Goal: Information Seeking & Learning: Learn about a topic

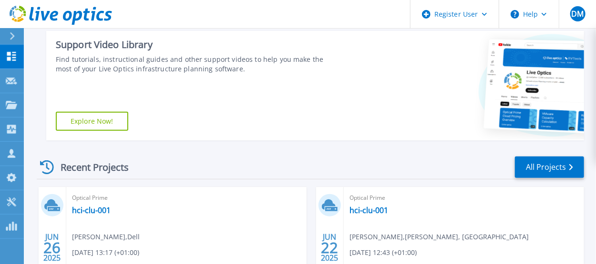
scroll to position [238, 0]
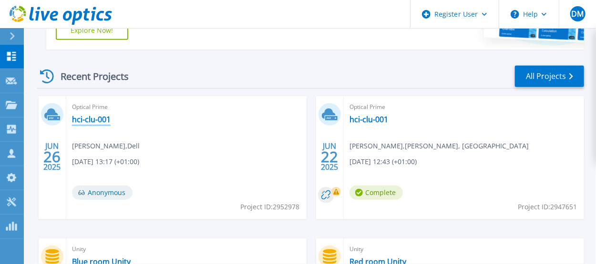
click at [101, 119] on link "hci-clu-001" at bounding box center [91, 120] width 39 height 10
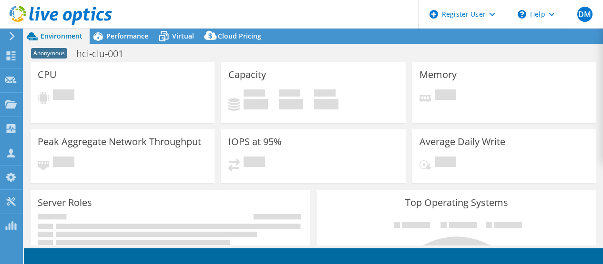
select select "USD"
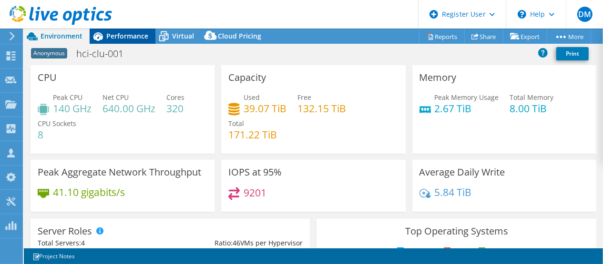
click at [126, 38] on span "Performance" at bounding box center [127, 35] width 42 height 9
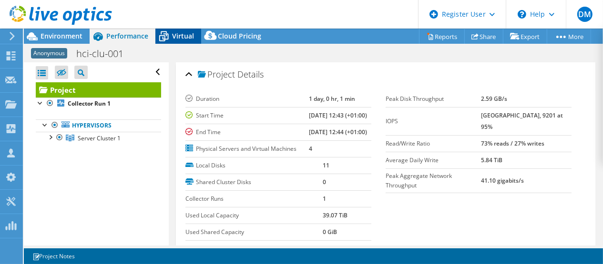
click at [184, 33] on span "Virtual" at bounding box center [183, 35] width 22 height 9
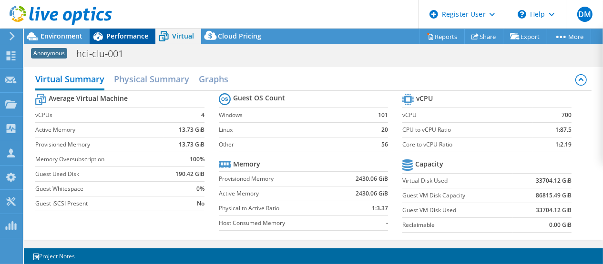
click at [115, 35] on span "Performance" at bounding box center [127, 35] width 42 height 9
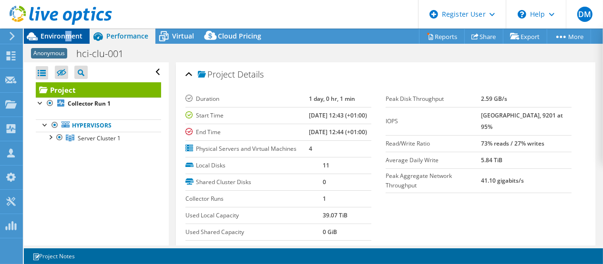
click at [68, 35] on span "Environment" at bounding box center [61, 35] width 42 height 9
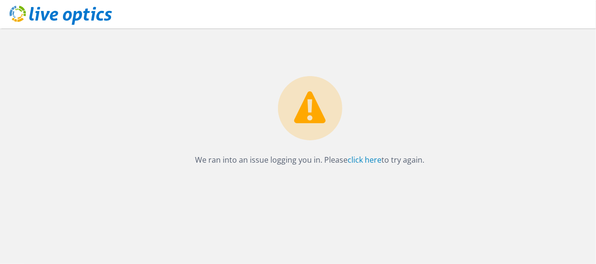
click at [67, 16] on icon at bounding box center [61, 16] width 102 height 20
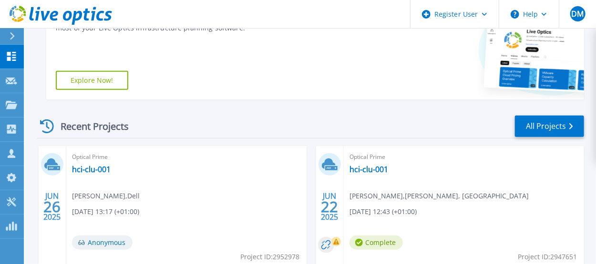
scroll to position [238, 0]
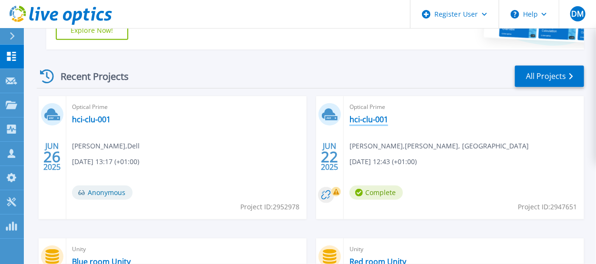
click at [375, 118] on link "hci-clu-001" at bounding box center [368, 120] width 39 height 10
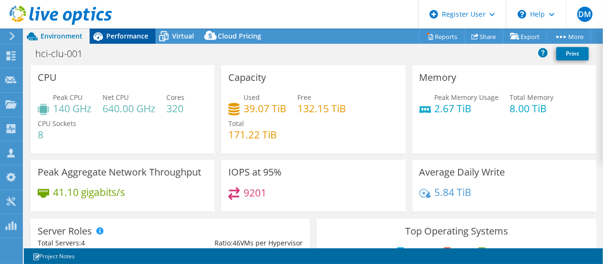
click at [130, 38] on span "Performance" at bounding box center [127, 35] width 42 height 9
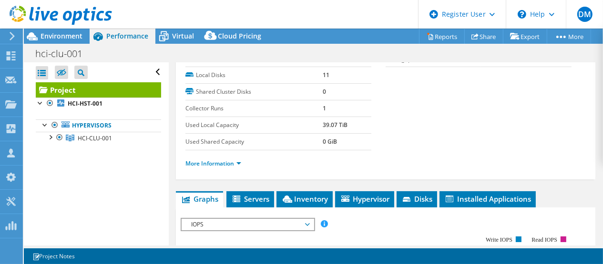
scroll to position [238, 0]
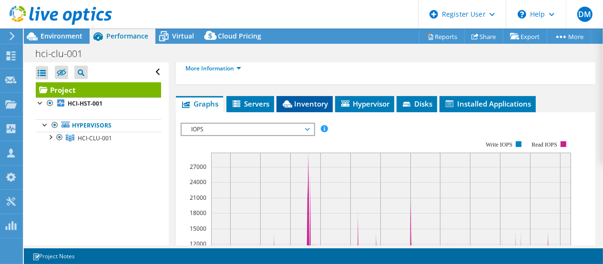
click at [300, 107] on span "Inventory" at bounding box center [304, 104] width 47 height 10
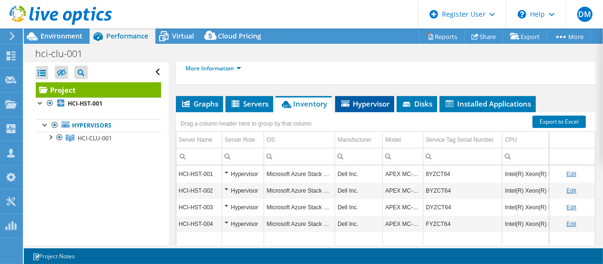
click at [367, 105] on span "Hypervisor" at bounding box center [365, 104] width 50 height 10
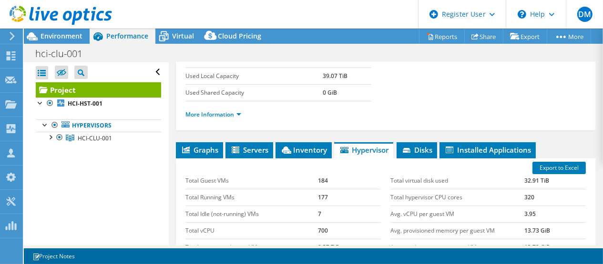
scroll to position [200, 0]
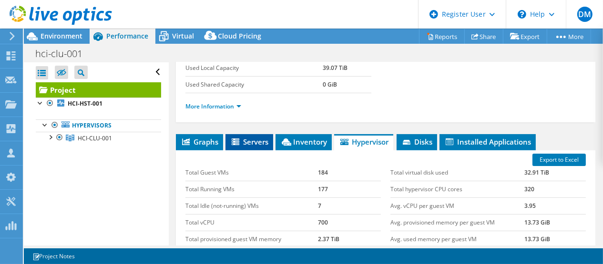
click at [237, 139] on icon at bounding box center [237, 143] width 10 height 8
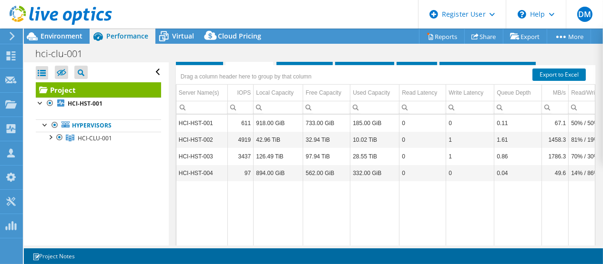
scroll to position [295, 0]
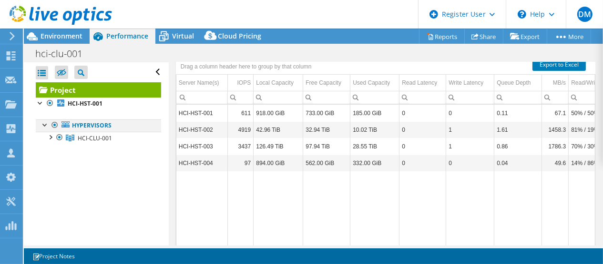
click at [42, 127] on div at bounding box center [45, 125] width 10 height 10
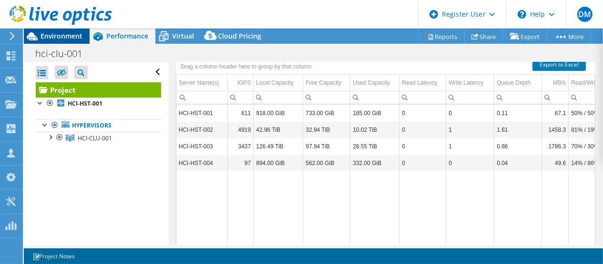
click at [82, 40] on div "Environment" at bounding box center [57, 36] width 66 height 15
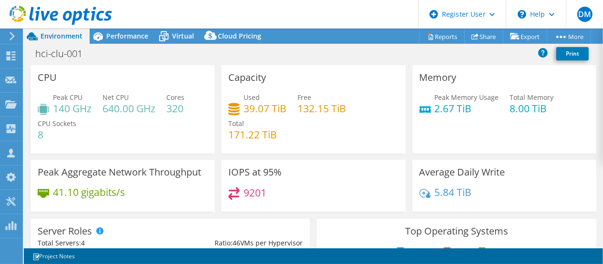
click at [497, 229] on h3 "Top Operating Systems" at bounding box center [455, 231] width 265 height 10
